Goal: Transaction & Acquisition: Obtain resource

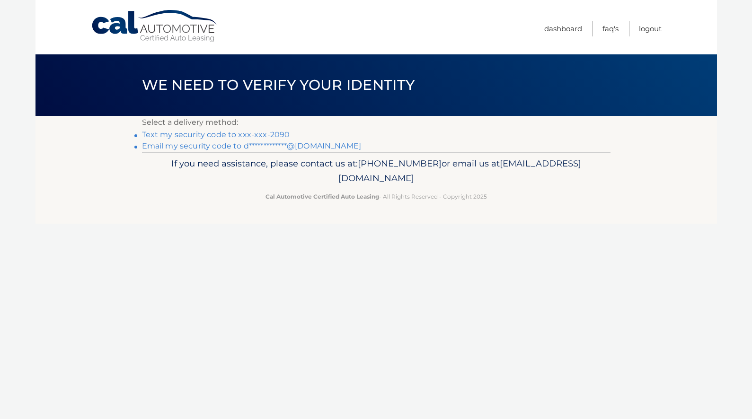
click at [478, 213] on footer "If you need assistance, please contact us at: [PHONE_NUMBER] or email us at [EM…" at bounding box center [376, 188] width 682 height 72
click at [275, 133] on link "Text my security code to xxx-xxx-2090" at bounding box center [216, 134] width 148 height 9
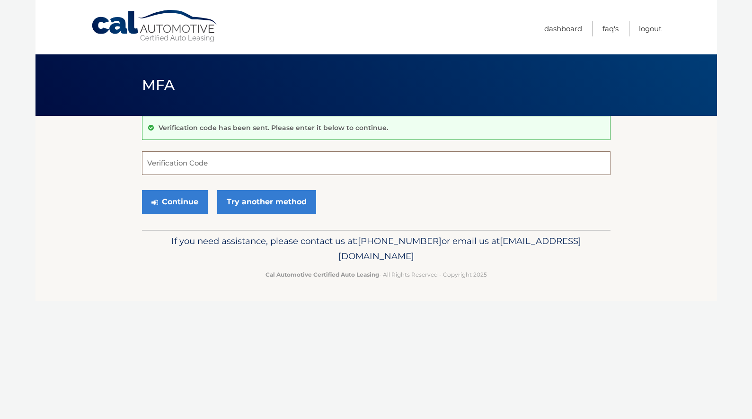
click at [273, 169] on input "Verification Code" at bounding box center [376, 163] width 469 height 24
click at [217, 167] on input "Verification Code" at bounding box center [376, 163] width 469 height 24
type input "042836"
click at [142, 190] on button "Continue" at bounding box center [175, 202] width 66 height 24
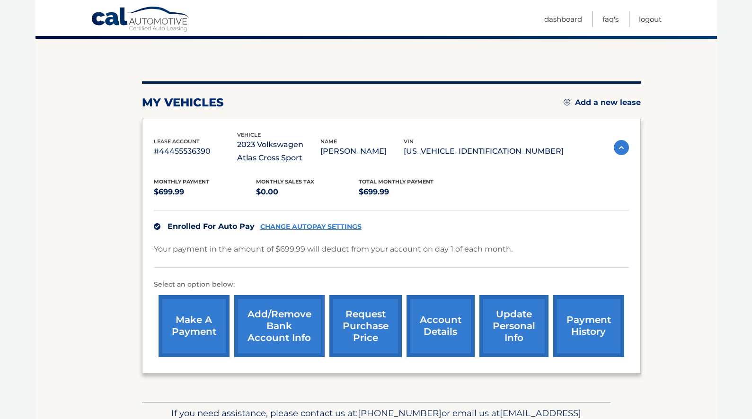
scroll to position [51, 0]
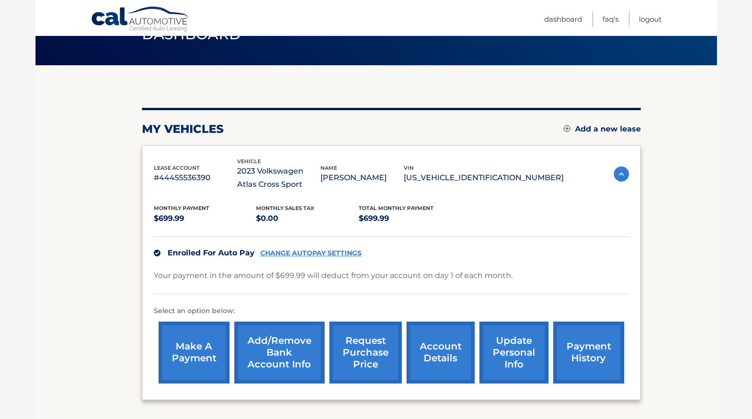
click at [447, 341] on link "account details" at bounding box center [441, 353] width 68 height 62
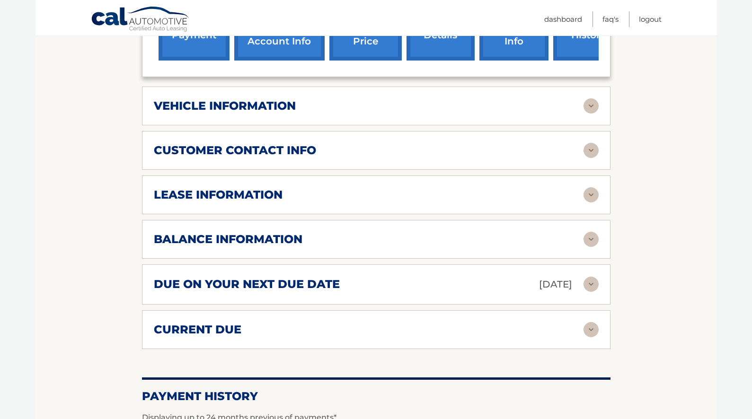
scroll to position [393, 0]
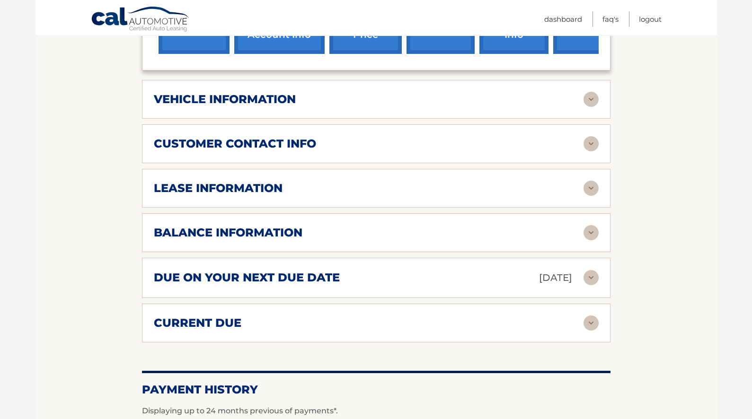
click at [522, 185] on div "lease information" at bounding box center [369, 188] width 430 height 14
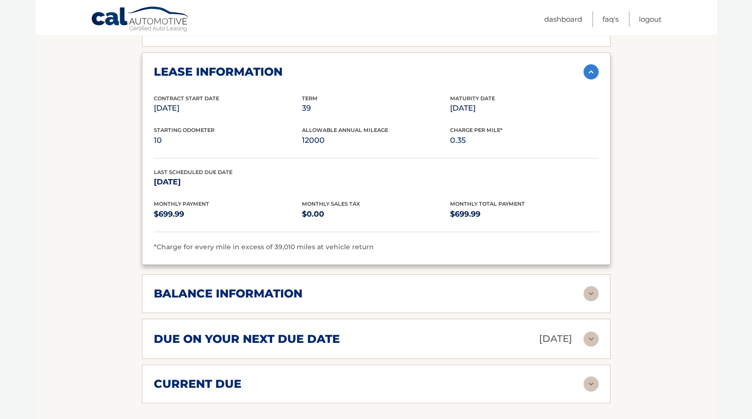
scroll to position [498, 0]
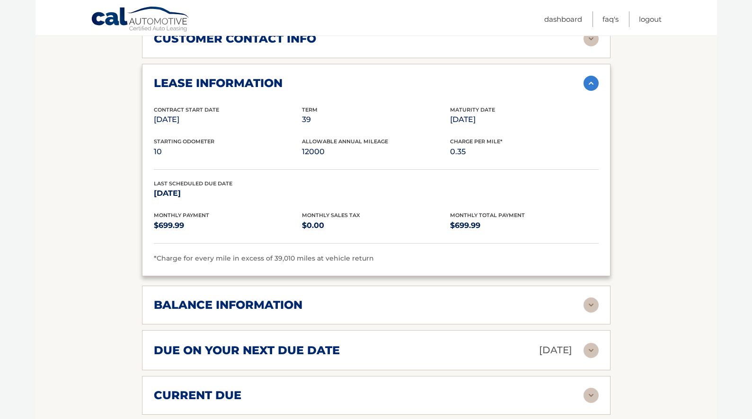
click at [587, 310] on img at bounding box center [591, 305] width 15 height 15
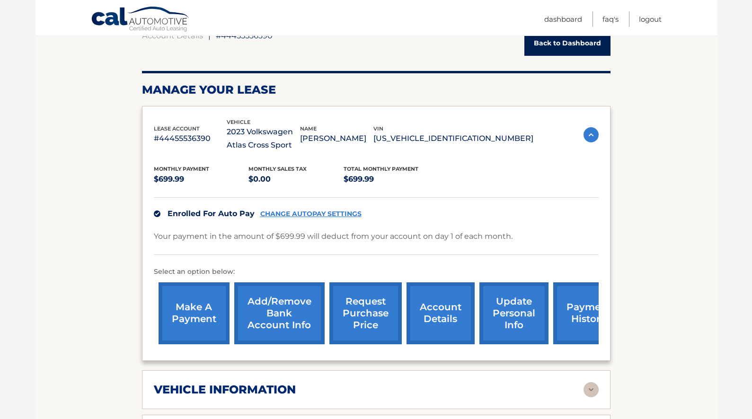
scroll to position [104, 0]
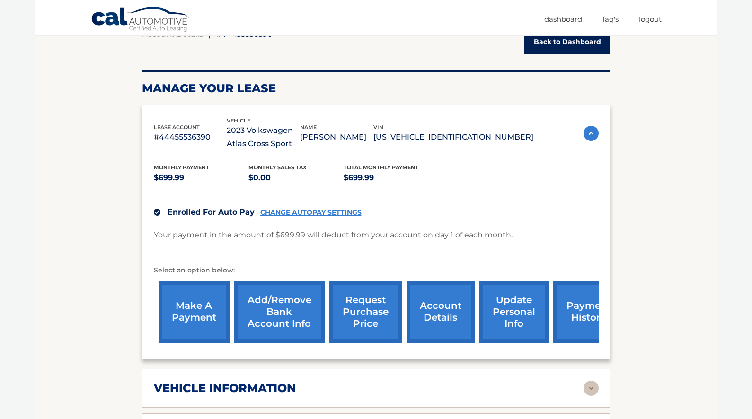
click at [554, 47] on link "Back to Dashboard" at bounding box center [567, 41] width 86 height 25
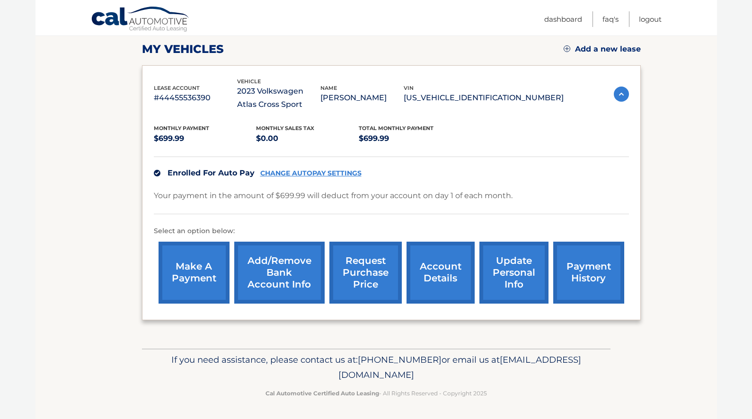
scroll to position [132, 0]
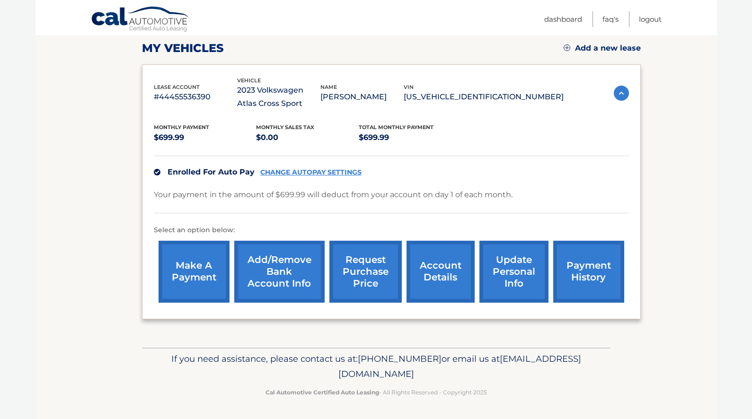
click at [384, 275] on link "request purchase price" at bounding box center [365, 272] width 72 height 62
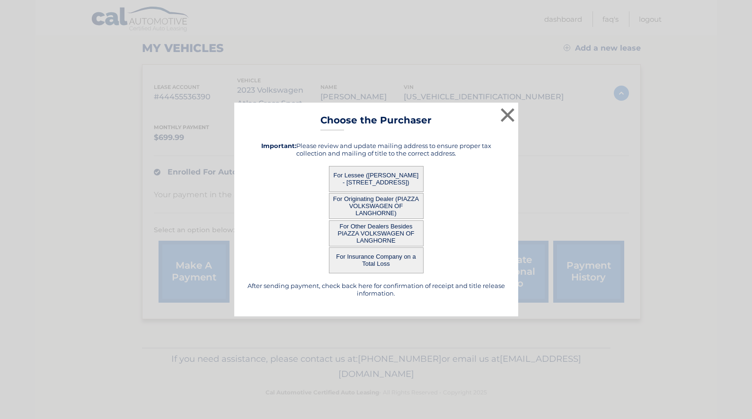
click at [399, 175] on button "For Lessee ([PERSON_NAME] - [STREET_ADDRESS])" at bounding box center [376, 179] width 95 height 26
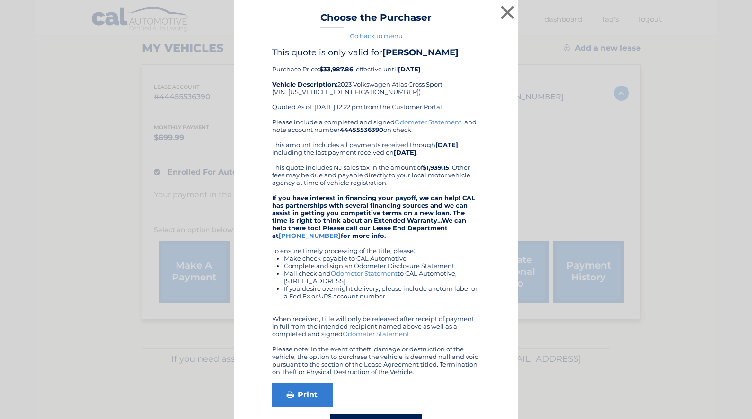
drag, startPoint x: 420, startPoint y: 371, endPoint x: 271, endPoint y: 51, distance: 353.2
click at [271, 51] on div "This quote is only valid for [PERSON_NAME] Purchase Price: $33,987.86 , effecti…" at bounding box center [376, 243] width 260 height 392
copy div "This quote is only valid for [PERSON_NAME] Purchase Price: $33,987.86 , effecti…"
click at [509, 9] on button "×" at bounding box center [507, 12] width 19 height 19
